Goal: Understand process/instructions: Understand process/instructions

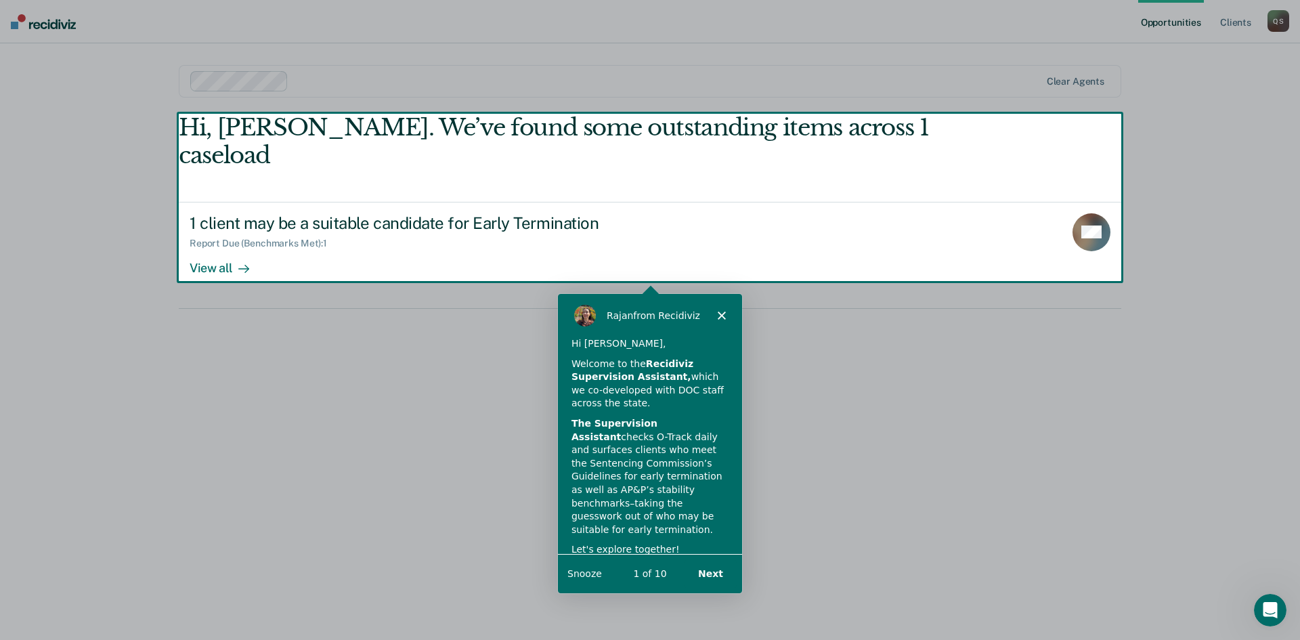
click at [712, 573] on button "Next" at bounding box center [710, 572] width 52 height 28
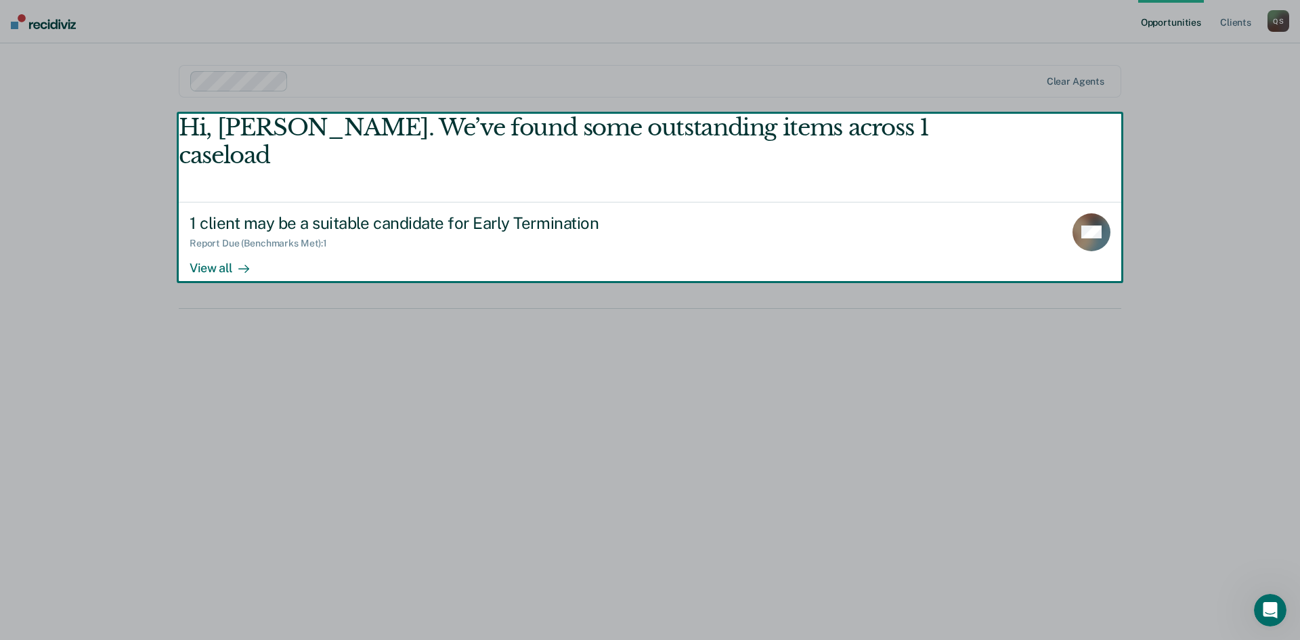
click at [712, 573] on button "Next" at bounding box center [710, 572] width 52 height 28
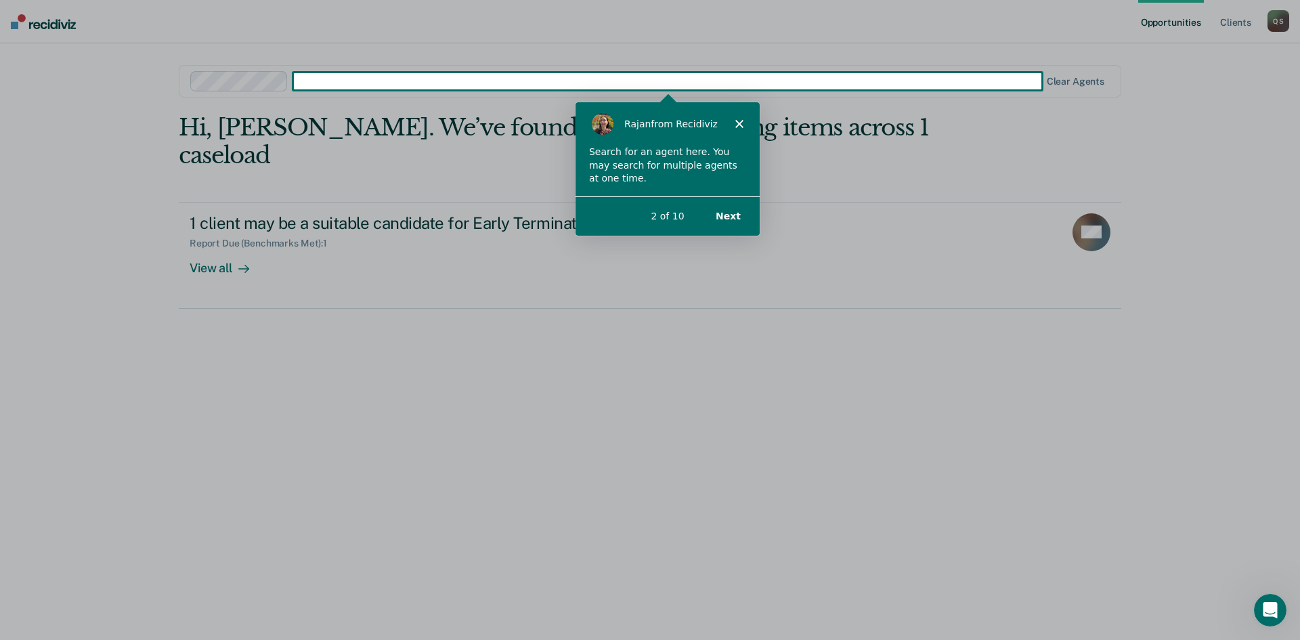
click at [724, 217] on button "Next" at bounding box center [727, 215] width 52 height 28
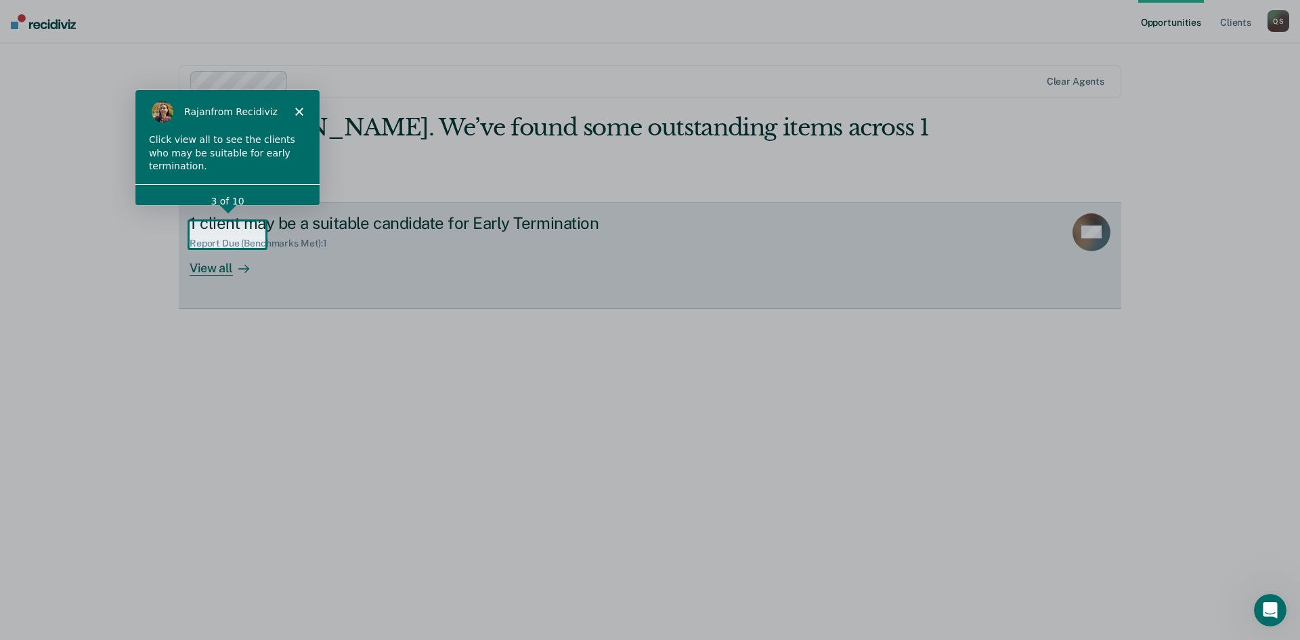
click at [214, 249] on div "View all" at bounding box center [228, 262] width 76 height 26
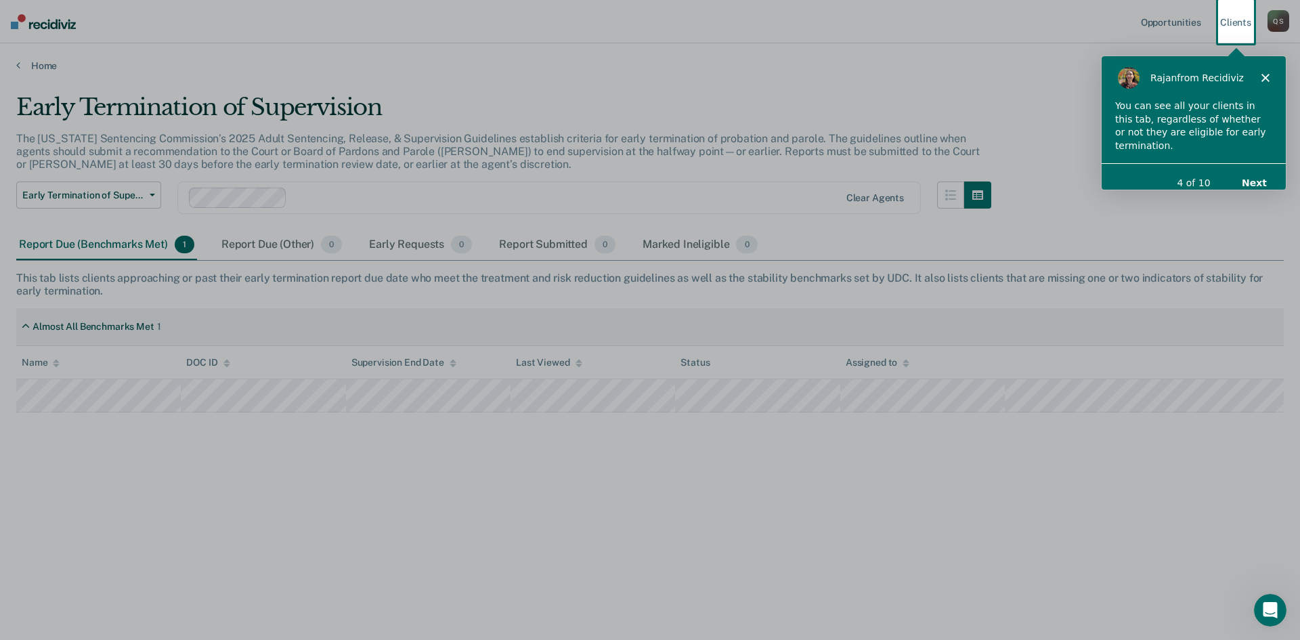
click at [1255, 168] on button "Next" at bounding box center [1253, 182] width 52 height 28
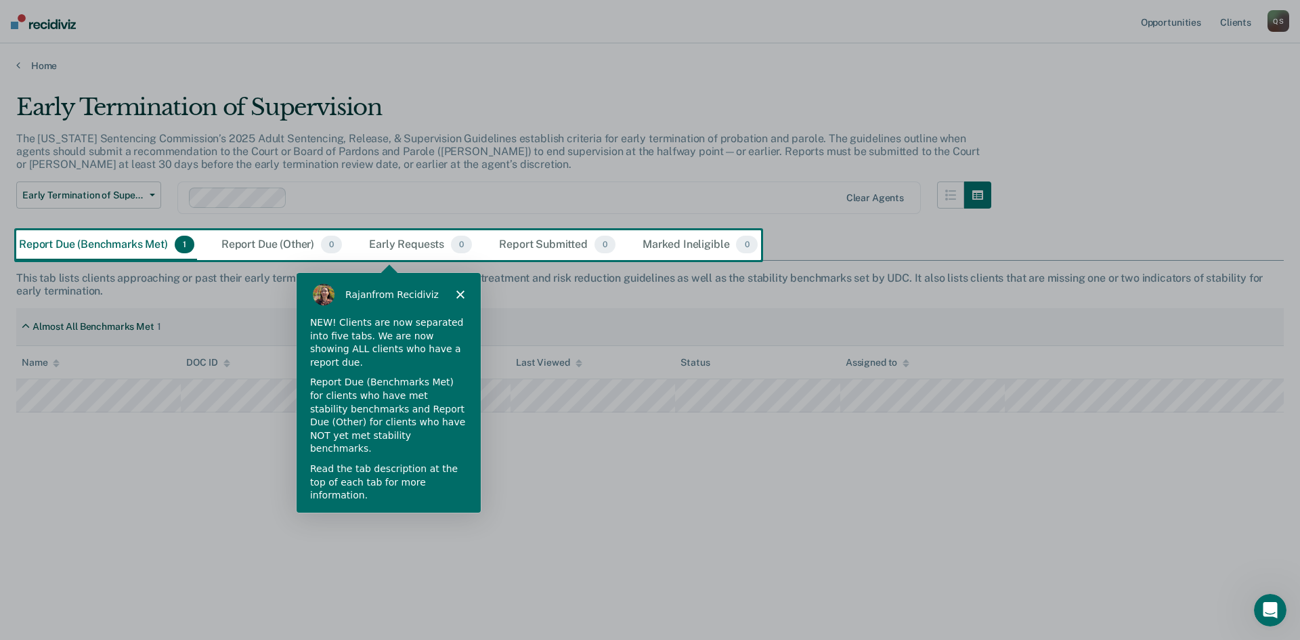
click at [454, 518] on button "Next" at bounding box center [448, 532] width 52 height 28
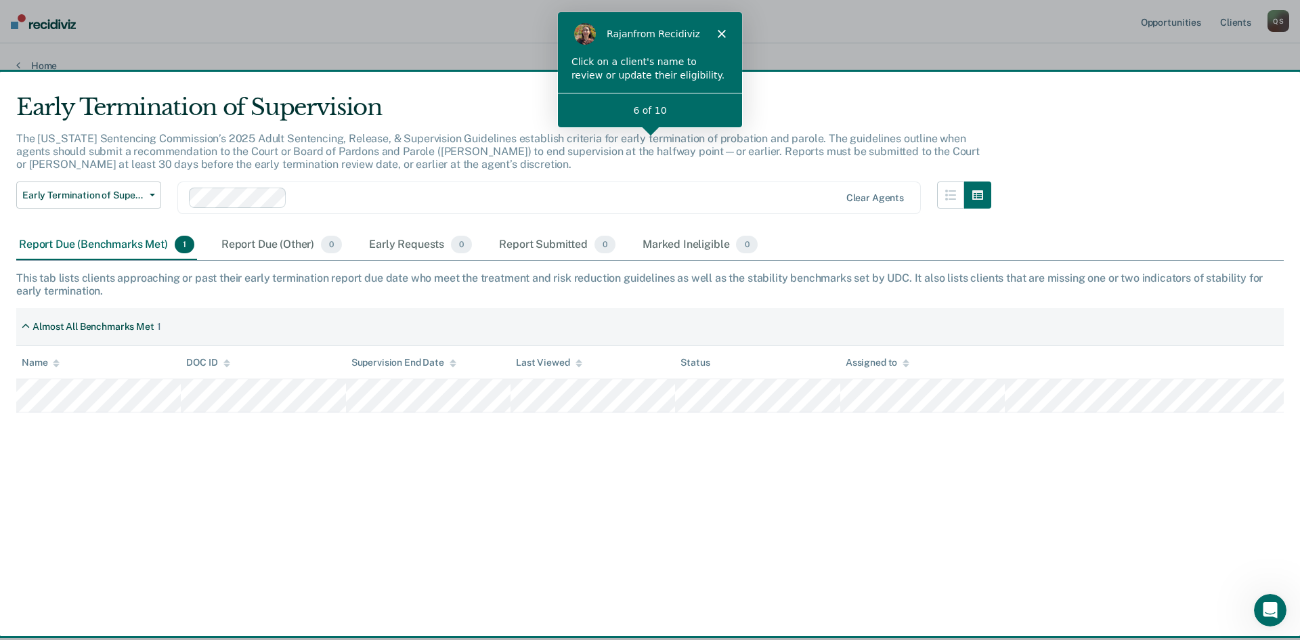
click at [690, 108] on div "6 of 10" at bounding box center [649, 110] width 184 height 14
click at [644, 78] on div "Click on a client's name to review or update their eligibility." at bounding box center [649, 68] width 157 height 26
click at [644, 111] on div "6 of 10" at bounding box center [649, 110] width 184 height 14
click at [675, 129] on div at bounding box center [649, 72] width 185 height 120
click at [690, 160] on div "The [US_STATE] Sentencing Commission’s 2025 Adult Sentencing, Release, & Superv…" at bounding box center [503, 157] width 975 height 50
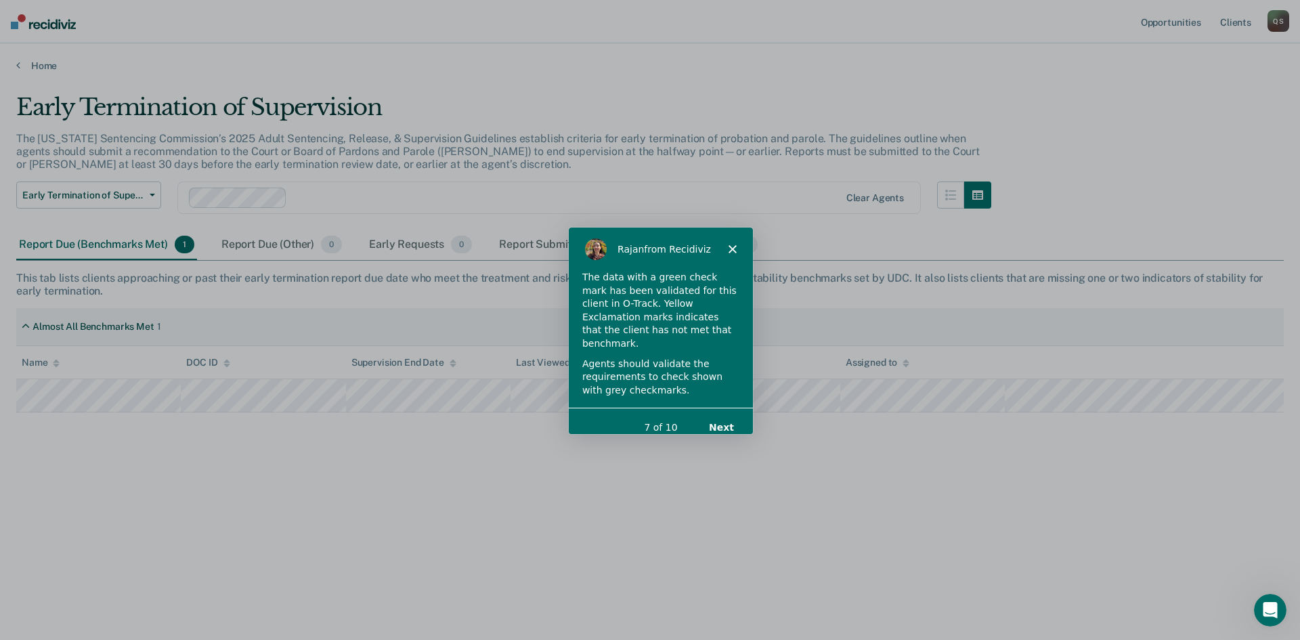
click at [724, 417] on button "Next" at bounding box center [720, 427] width 52 height 28
click at [717, 413] on button "Next" at bounding box center [720, 427] width 52 height 28
click at [717, 414] on button "Next" at bounding box center [720, 427] width 52 height 28
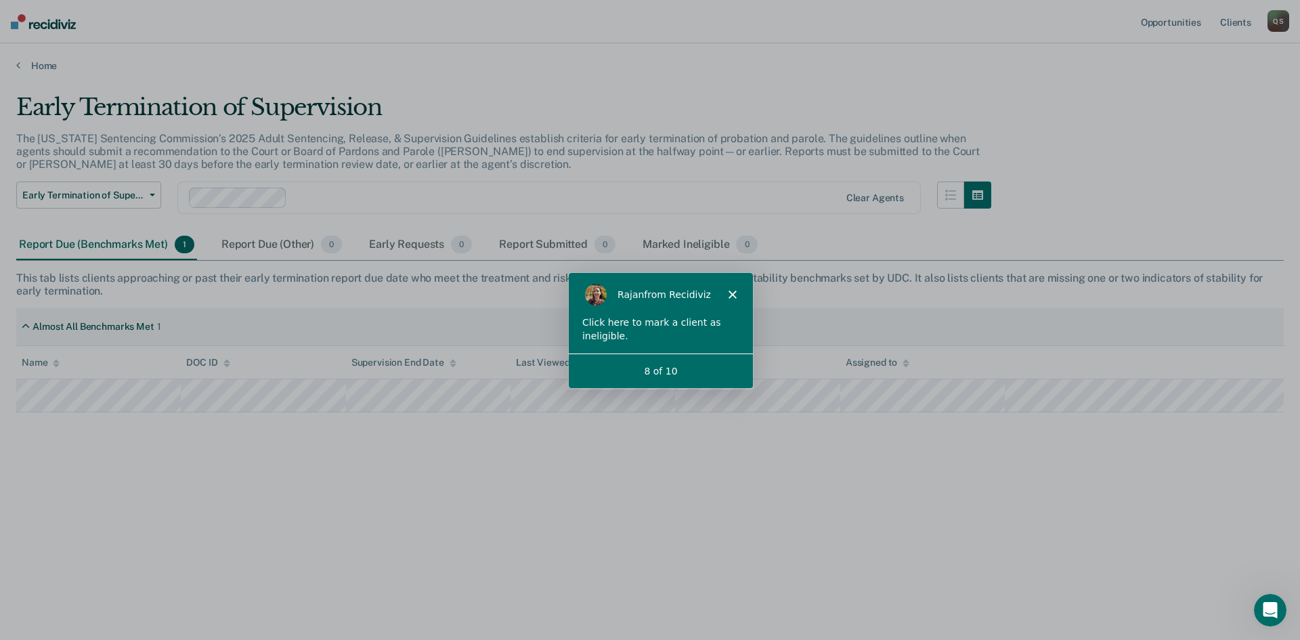
click at [703, 340] on div "Click here to mark a client as ineligible." at bounding box center [659, 328] width 157 height 26
click at [662, 361] on div "8 of 10" at bounding box center [660, 370] width 184 height 35
click at [661, 368] on div "8 of 10" at bounding box center [660, 370] width 184 height 14
click at [667, 311] on div "[PERSON_NAME] from Recidiviz" at bounding box center [660, 293] width 184 height 43
click at [637, 323] on div "Click here to mark a client as ineligible." at bounding box center [659, 328] width 157 height 26
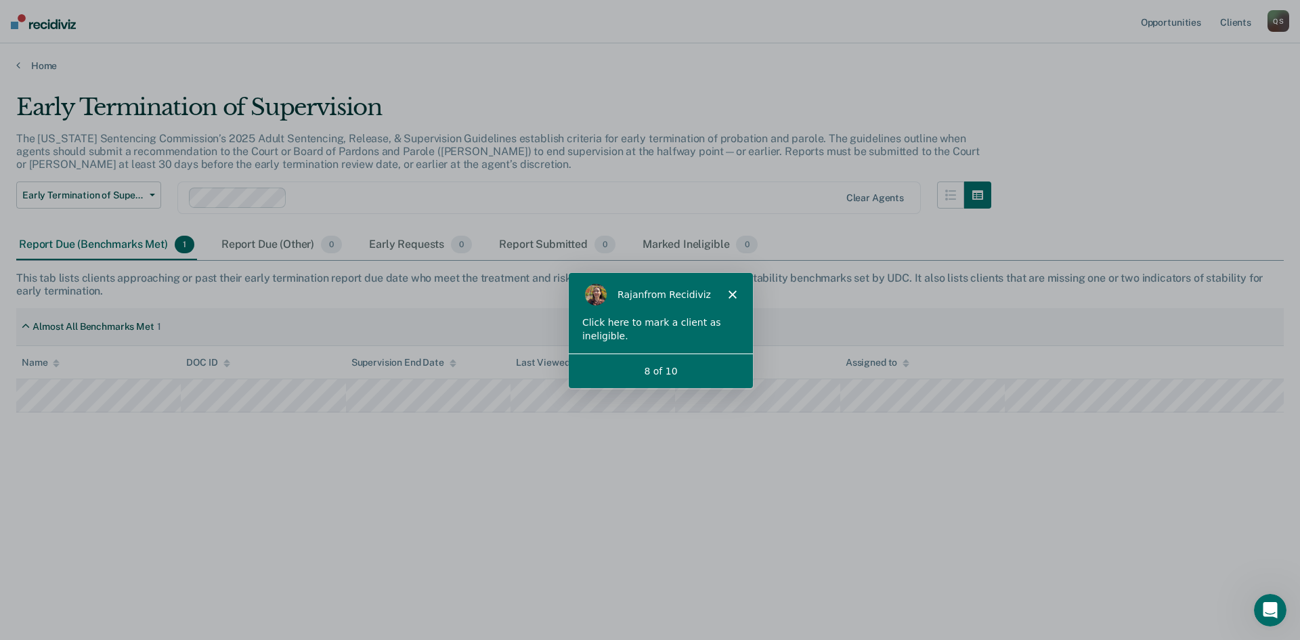
click at [648, 364] on div "8 of 10" at bounding box center [660, 370] width 184 height 14
click at [622, 314] on div "[PERSON_NAME] from Recidiviz" at bounding box center [660, 293] width 184 height 43
click at [652, 356] on div "8 of 10" at bounding box center [660, 370] width 184 height 35
click at [657, 314] on div "[PERSON_NAME] from Recidiviz" at bounding box center [660, 293] width 184 height 43
click at [799, 313] on div "Almost All Benchmarks Met 1" at bounding box center [649, 327] width 1267 height 38
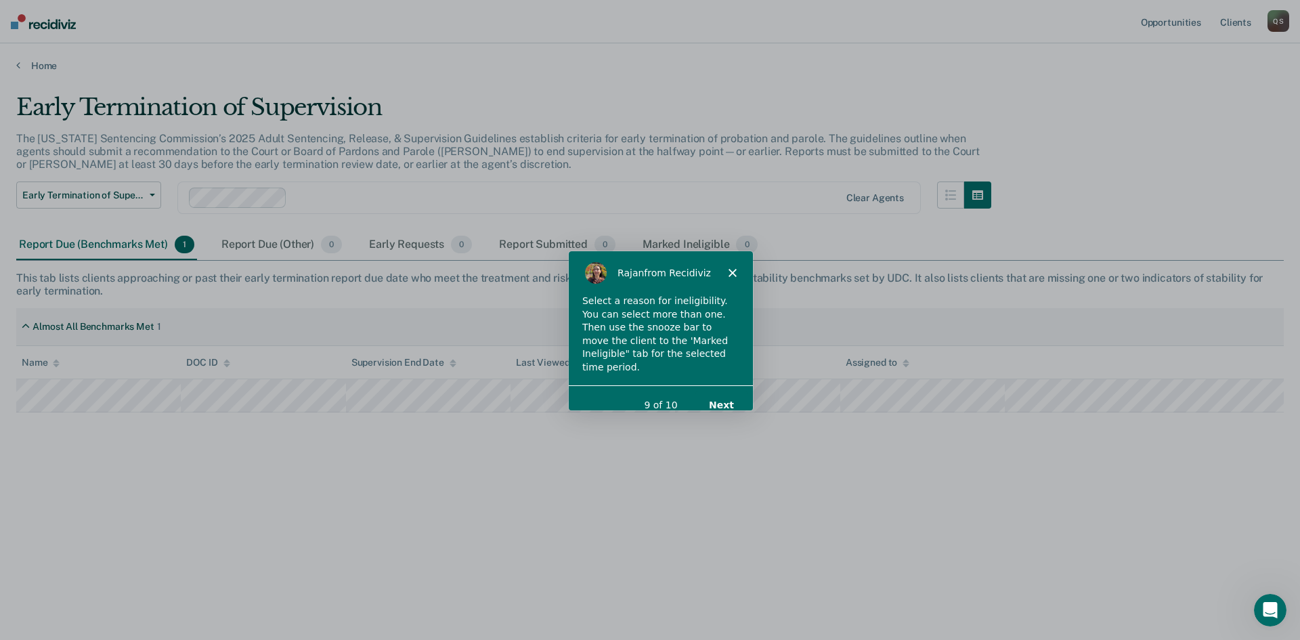
click at [726, 390] on button "Next" at bounding box center [720, 404] width 52 height 28
click at [738, 390] on button "Next" at bounding box center [720, 404] width 52 height 28
click at [726, 393] on button "Next" at bounding box center [720, 404] width 52 height 28
click at [724, 390] on button "Next" at bounding box center [720, 404] width 52 height 28
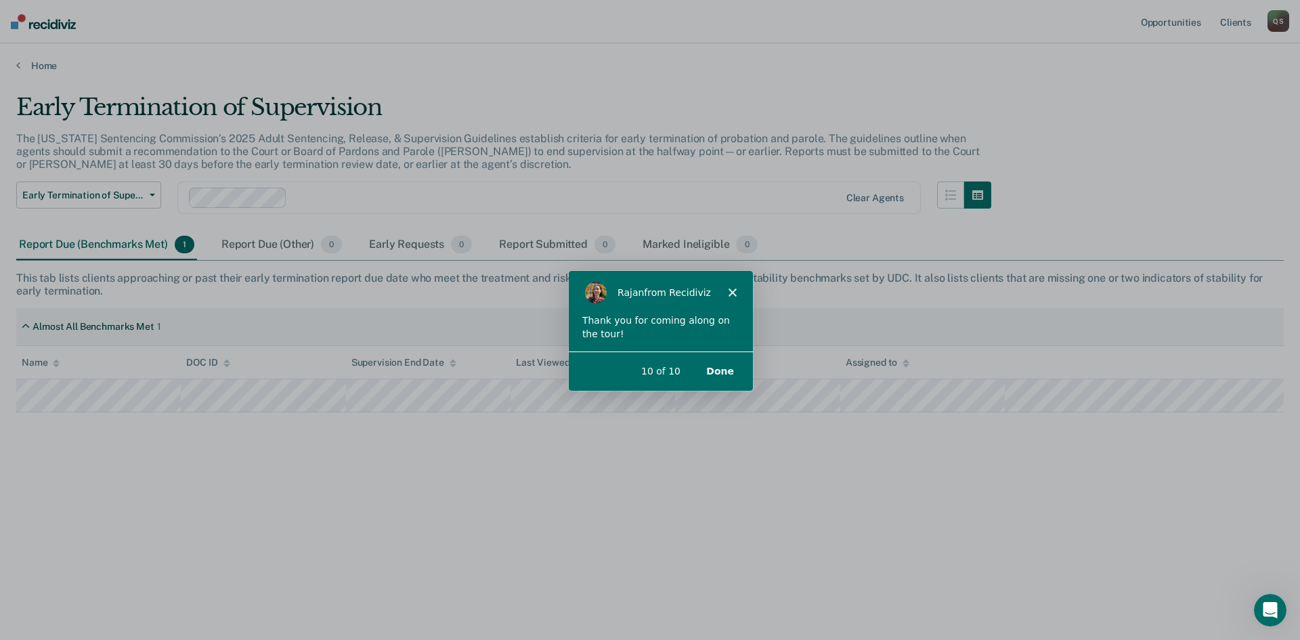
click at [717, 361] on button "Done" at bounding box center [719, 370] width 55 height 28
